Goal: Task Accomplishment & Management: Manage account settings

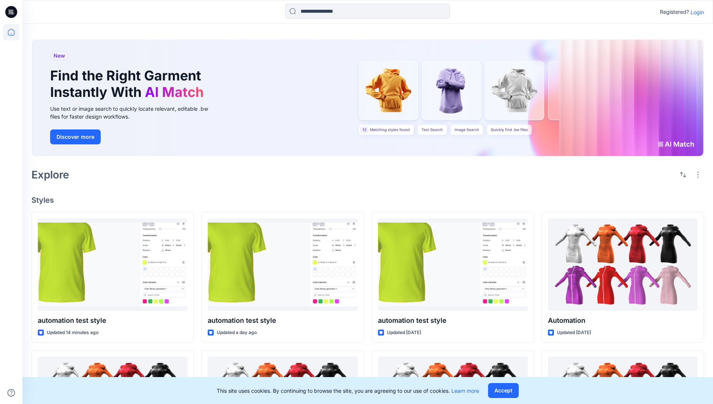
click at [696, 12] on p "Login" at bounding box center [697, 12] width 13 height 8
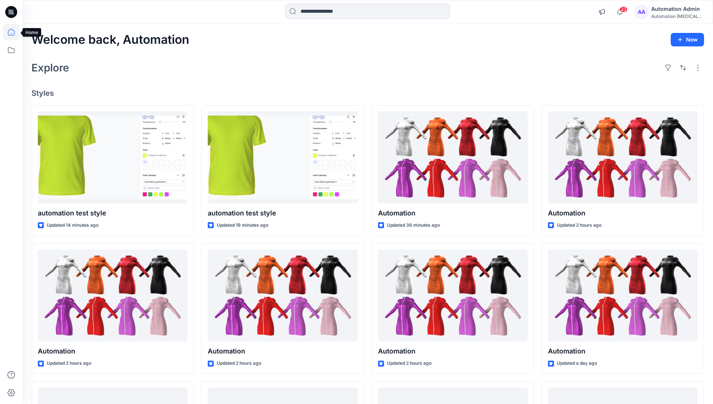
click at [14, 32] on icon at bounding box center [11, 32] width 7 height 7
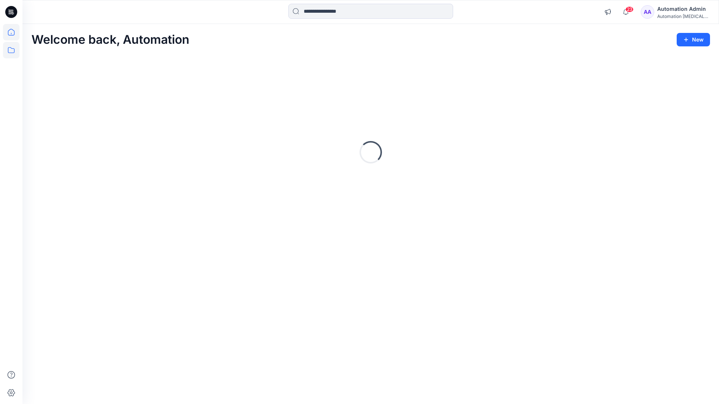
click at [10, 49] on icon at bounding box center [11, 50] width 16 height 16
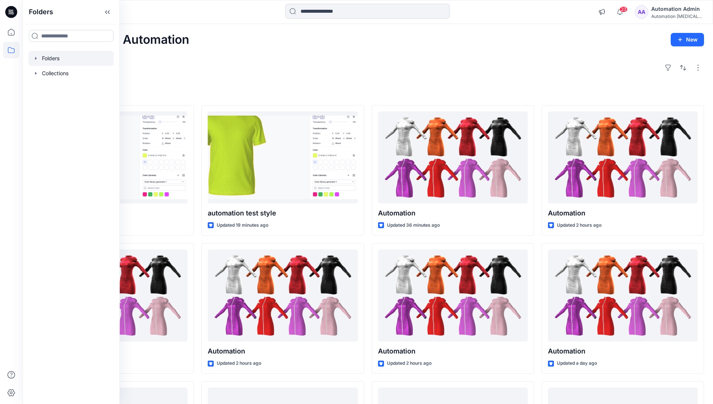
click at [50, 57] on div at bounding box center [70, 58] width 85 height 15
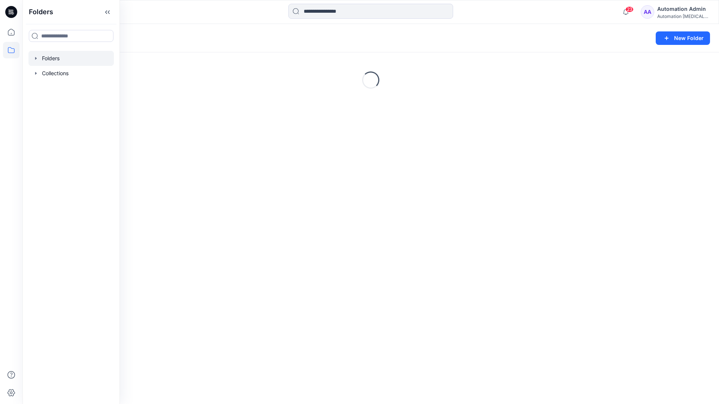
click at [360, 259] on div "Folders New Folder Loading..." at bounding box center [370, 214] width 696 height 380
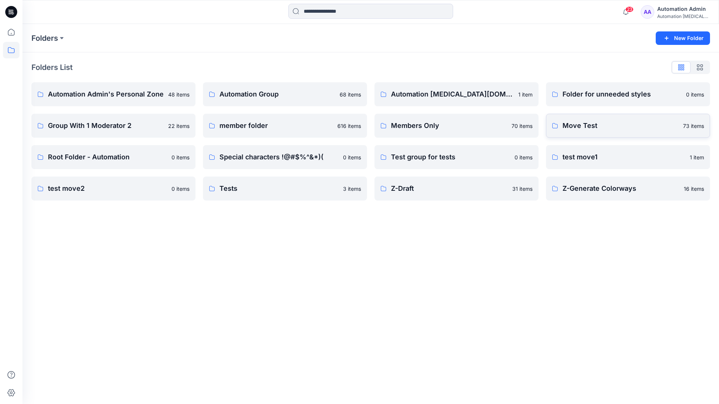
click at [589, 124] on p "Move Test" at bounding box center [620, 126] width 116 height 10
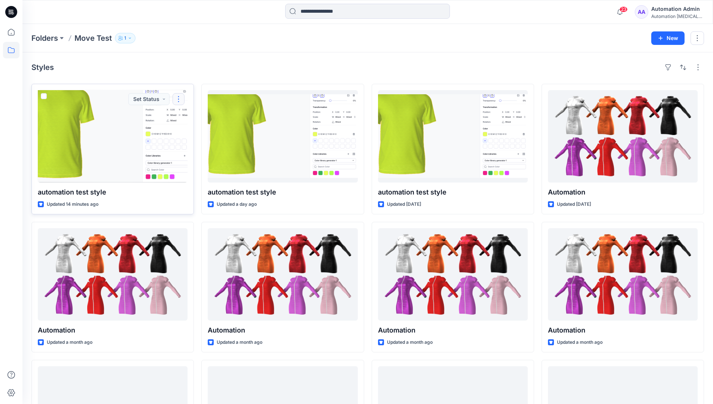
click at [175, 102] on button "button" at bounding box center [179, 99] width 12 height 12
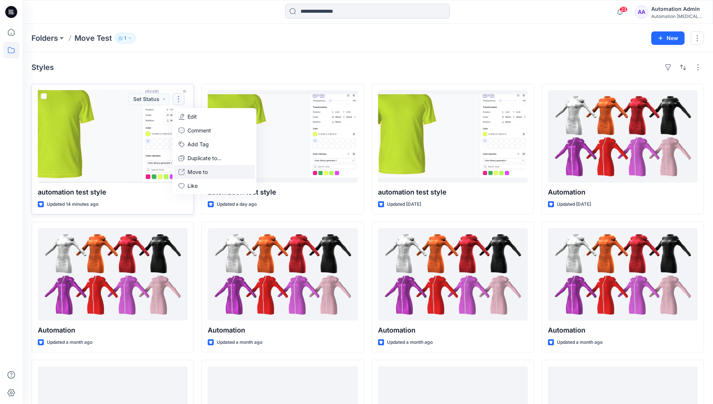
click at [200, 170] on p "Move to" at bounding box center [198, 172] width 20 height 8
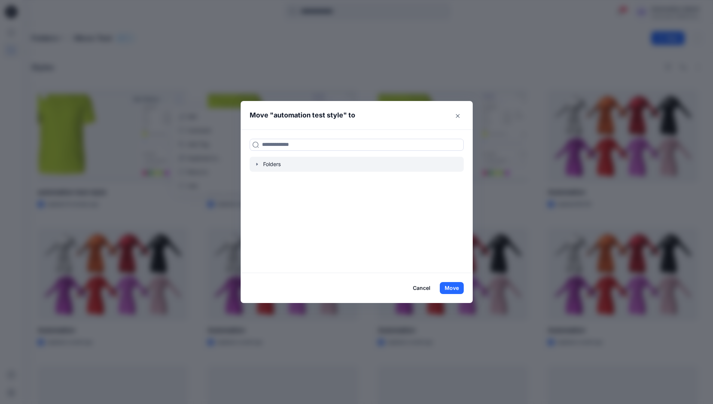
click at [258, 165] on icon "button" at bounding box center [256, 164] width 1 height 3
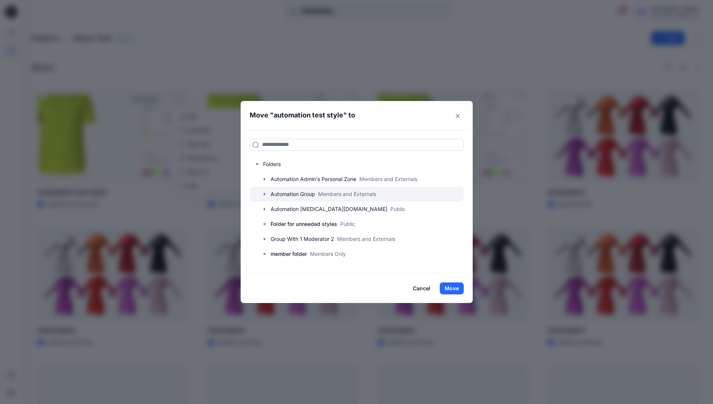
click at [281, 192] on div at bounding box center [357, 194] width 214 height 15
click at [456, 286] on button "Move" at bounding box center [452, 289] width 24 height 12
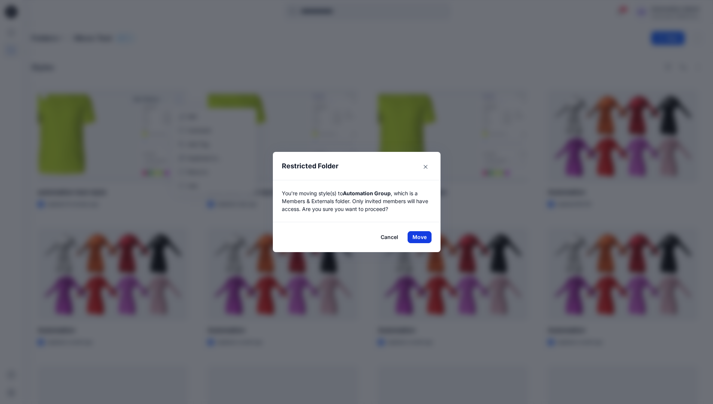
click at [422, 237] on button "Move" at bounding box center [420, 237] width 24 height 12
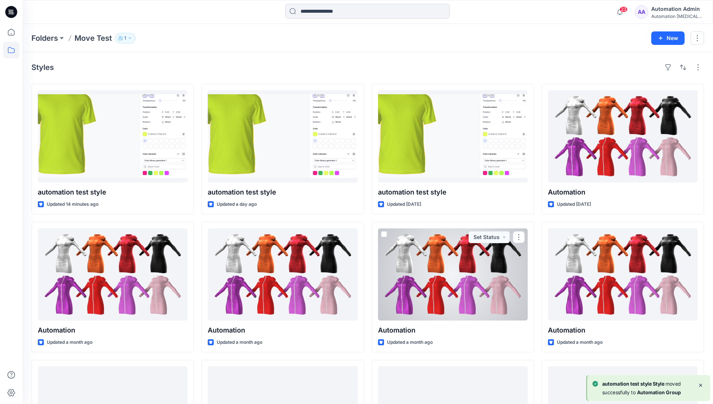
click at [674, 11] on div "Automation Admin" at bounding box center [677, 8] width 52 height 9
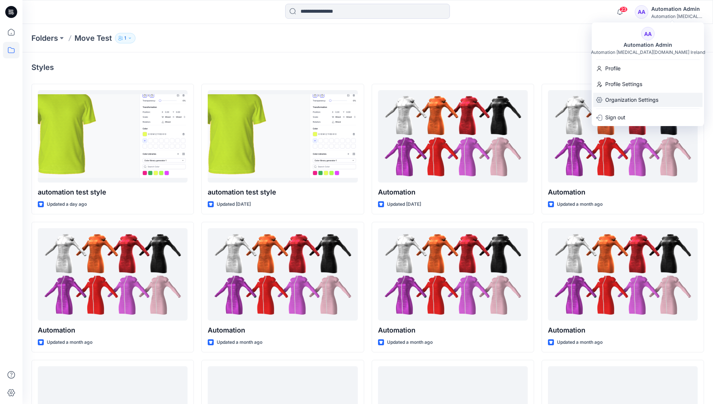
click at [639, 95] on p "Organization Settings" at bounding box center [631, 100] width 53 height 14
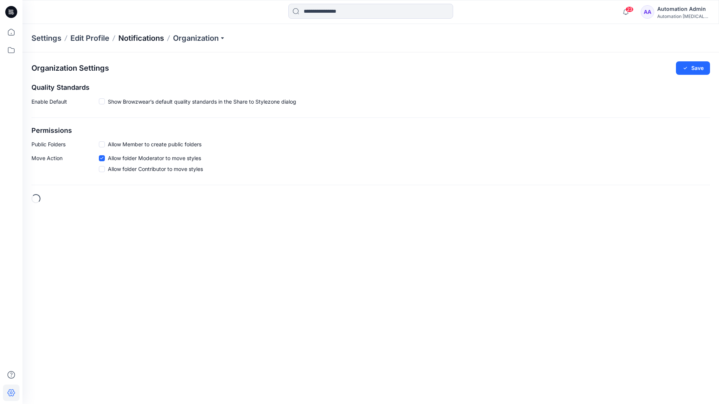
click at [137, 37] on p "Notifications" at bounding box center [141, 38] width 46 height 10
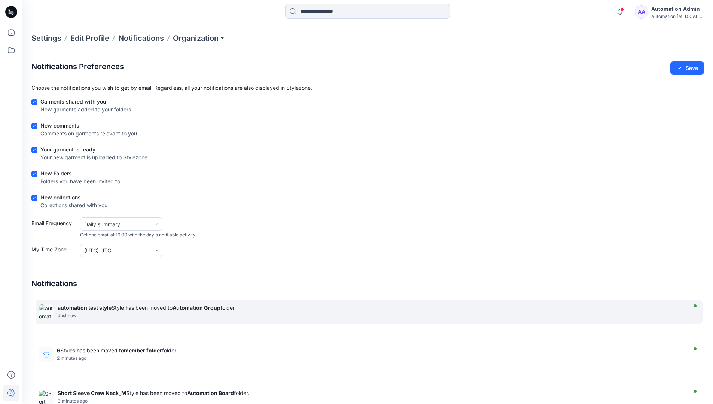
click at [173, 308] on div "automation test style Style has been moved to Automation Group folder." at bounding box center [371, 308] width 627 height 6
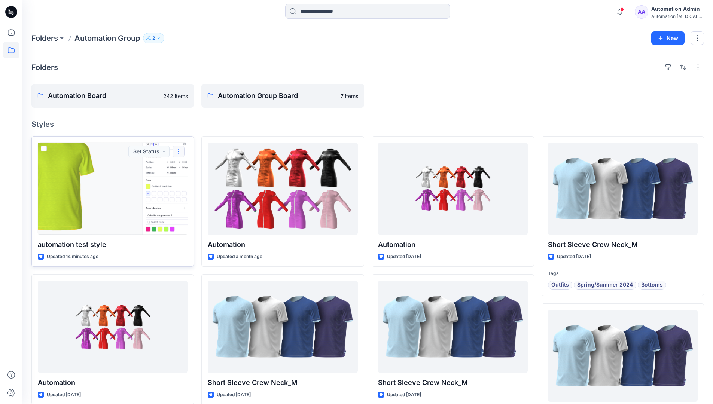
click at [180, 152] on button "button" at bounding box center [179, 152] width 12 height 12
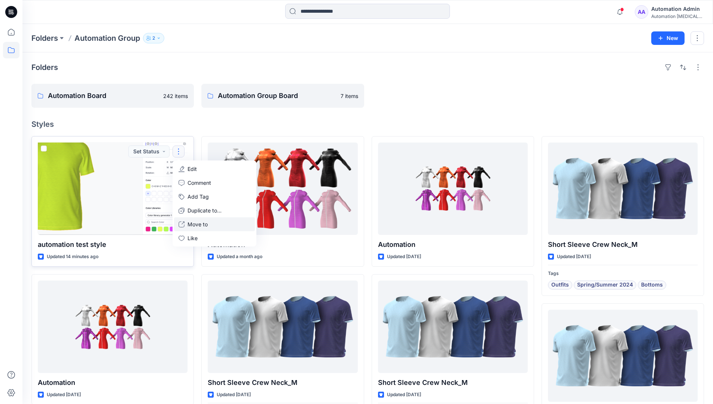
click at [192, 224] on p "Move to" at bounding box center [198, 225] width 20 height 8
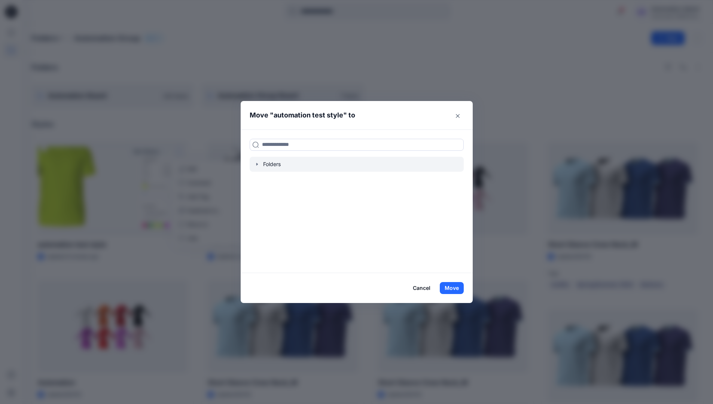
click at [260, 165] on icon "button" at bounding box center [257, 164] width 6 height 6
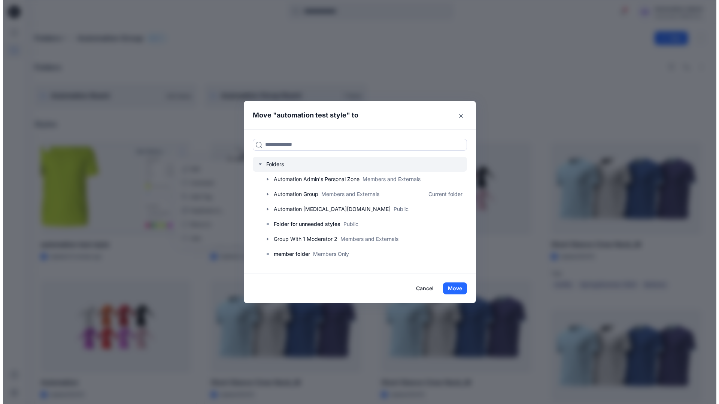
scroll to position [74, 0]
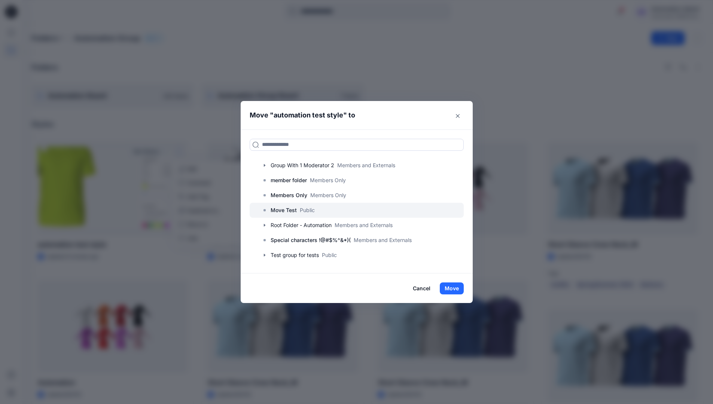
click at [292, 207] on p "Move Test" at bounding box center [284, 210] width 26 height 9
click at [458, 285] on button "Move" at bounding box center [452, 289] width 24 height 12
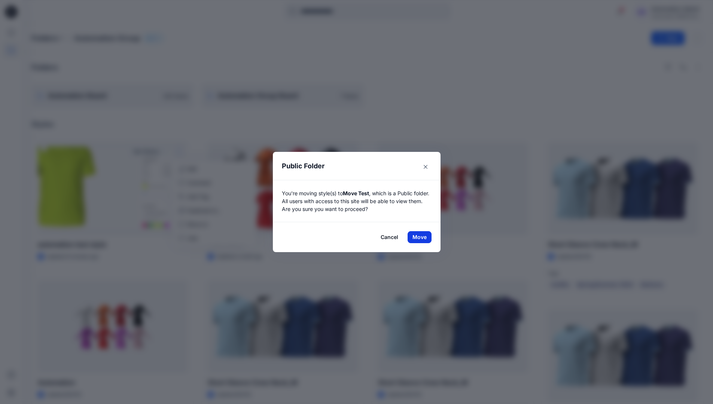
click at [422, 237] on button "Move" at bounding box center [420, 237] width 24 height 12
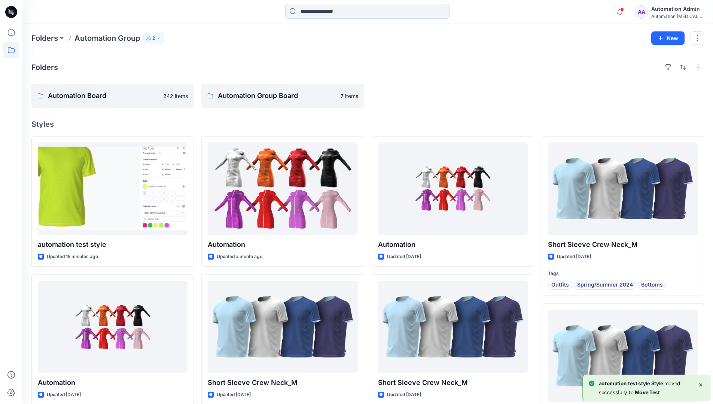
click at [668, 12] on div "Automation Admin" at bounding box center [677, 8] width 52 height 9
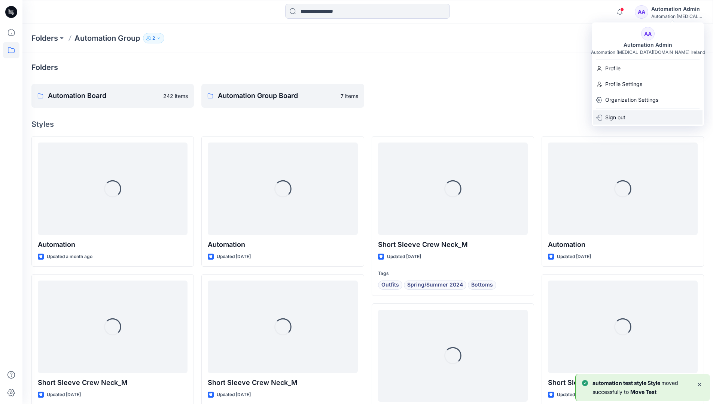
click at [632, 115] on div "Sign out" at bounding box center [647, 117] width 109 height 14
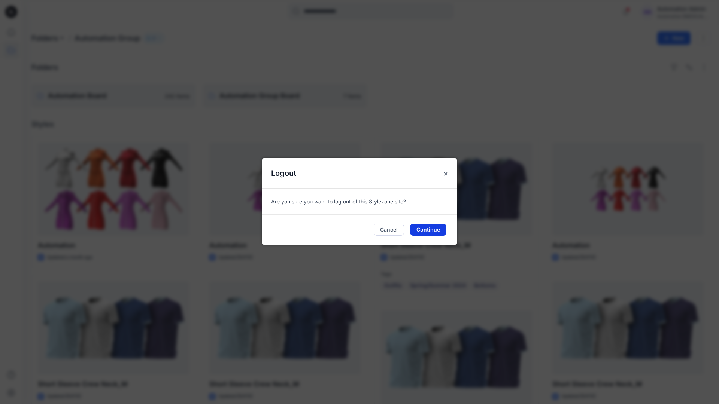
click at [424, 228] on button "Continue" at bounding box center [428, 230] width 36 height 12
